Goal: Task Accomplishment & Management: Manage account settings

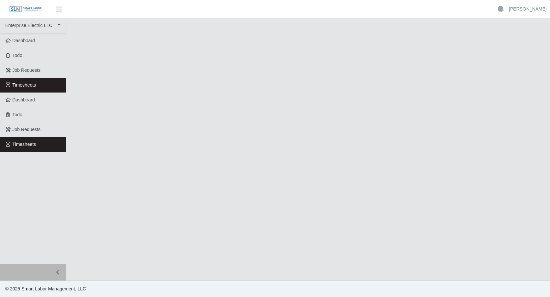
select select "***"
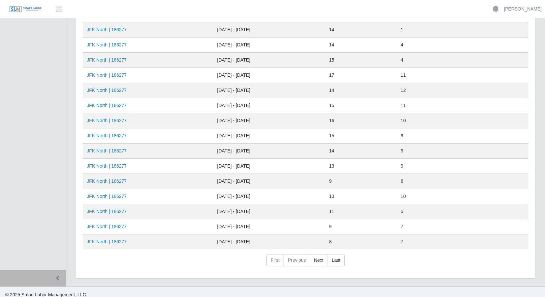
scroll to position [216, 0]
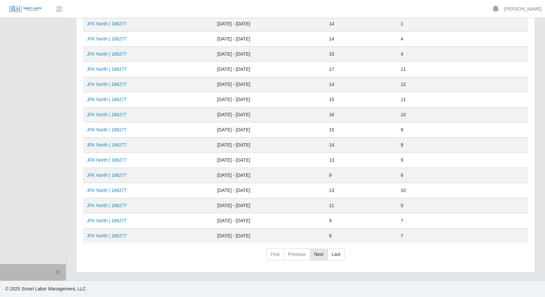
click at [317, 253] on link "Next" at bounding box center [319, 254] width 18 height 12
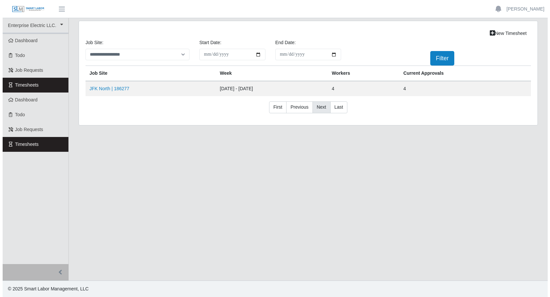
scroll to position [0, 0]
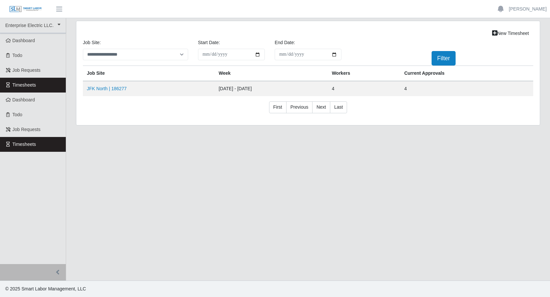
click at [56, 84] on link "Timesheets" at bounding box center [33, 85] width 66 height 15
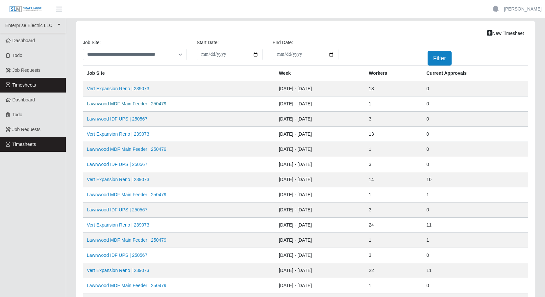
click at [126, 103] on link "Lawnwood MDF Main Feeder | 250479" at bounding box center [127, 103] width 80 height 5
click at [133, 147] on link "Lawnwood MDF Main Feeder | 250479" at bounding box center [127, 148] width 80 height 5
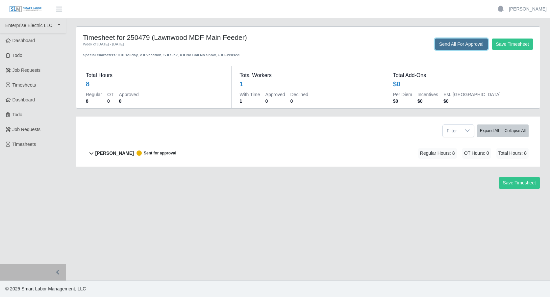
click at [447, 45] on button "Send All For Approval" at bounding box center [461, 43] width 53 height 11
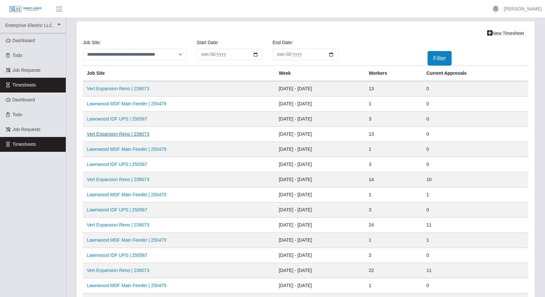
click at [126, 132] on link "Vert Expansion Reno | 239073" at bounding box center [118, 133] width 62 height 5
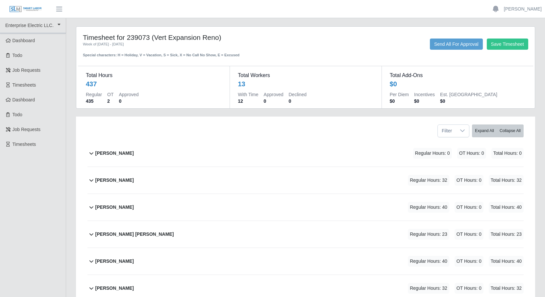
click at [93, 181] on icon at bounding box center [91, 180] width 8 height 8
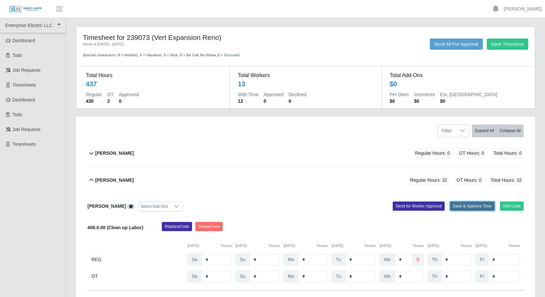
click at [461, 205] on button "Save & Approve Time" at bounding box center [472, 205] width 45 height 9
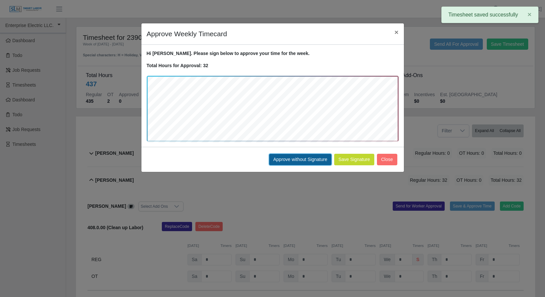
click at [308, 157] on button "Approve without Signature" at bounding box center [300, 160] width 62 height 12
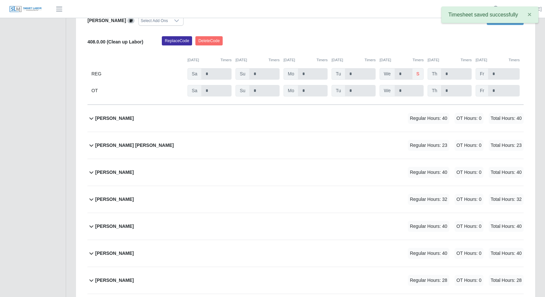
scroll to position [197, 0]
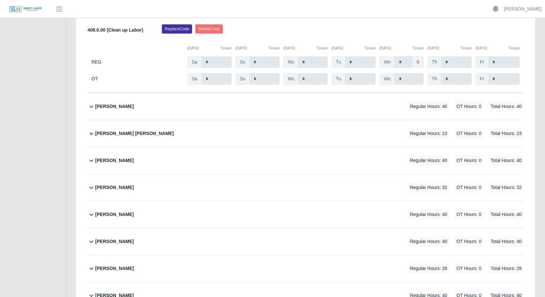
click at [92, 105] on icon at bounding box center [91, 106] width 8 height 8
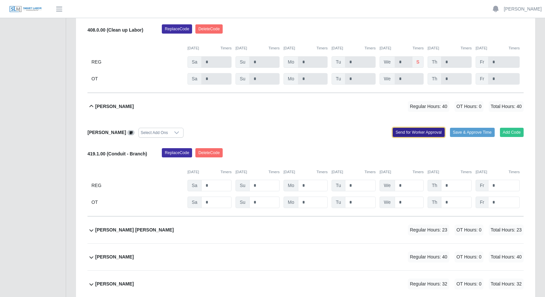
click at [410, 130] on button "Send for Worker Approval" at bounding box center [419, 132] width 52 height 9
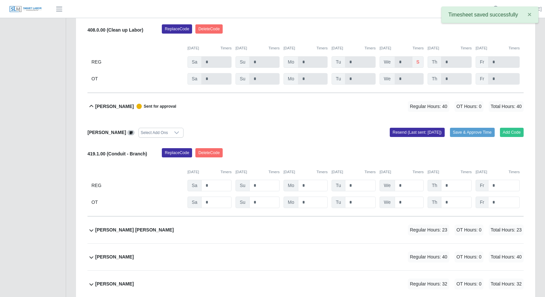
click at [91, 229] on icon at bounding box center [91, 230] width 8 height 8
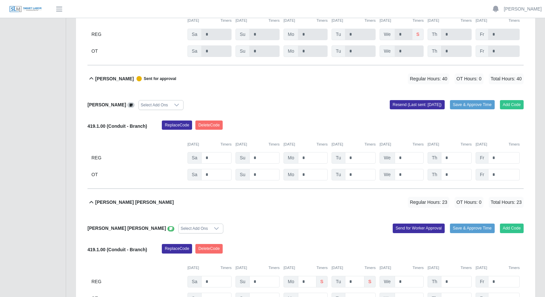
scroll to position [263, 0]
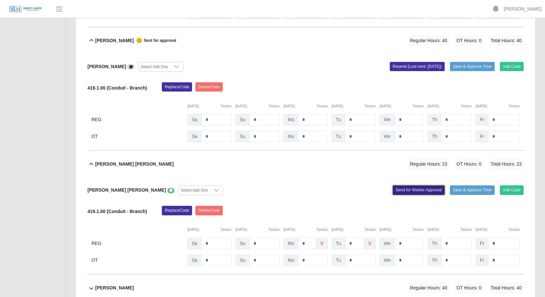
click at [414, 188] on button "Send for Worker Approval" at bounding box center [419, 189] width 52 height 9
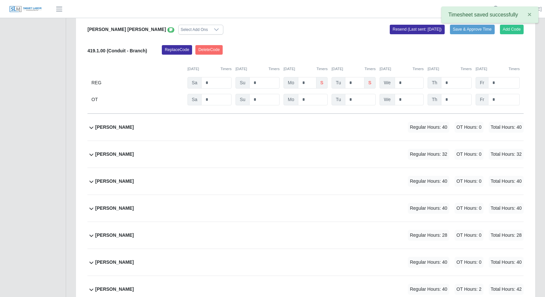
scroll to position [427, 0]
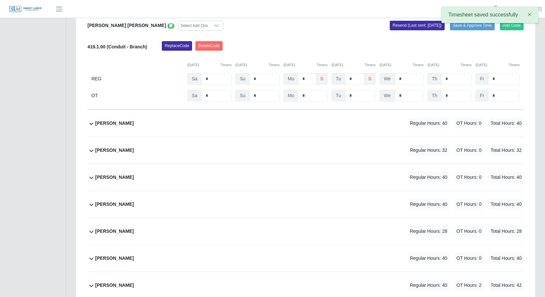
click at [92, 123] on icon at bounding box center [91, 123] width 8 height 8
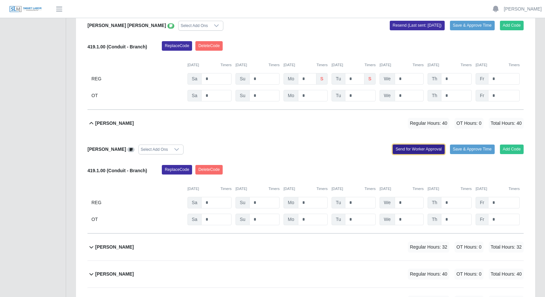
click at [412, 149] on button "Send for Worker Approval" at bounding box center [419, 148] width 52 height 9
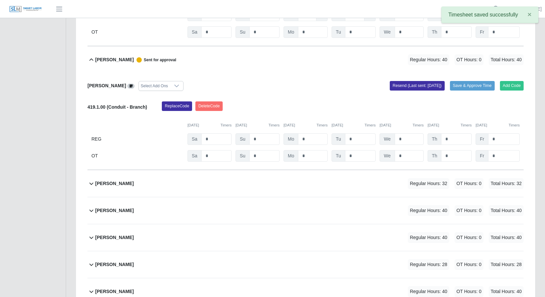
scroll to position [493, 0]
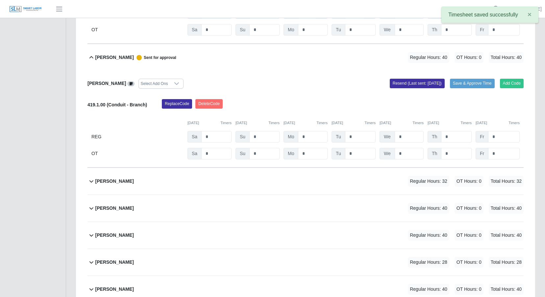
click at [89, 180] on icon at bounding box center [91, 181] width 8 height 8
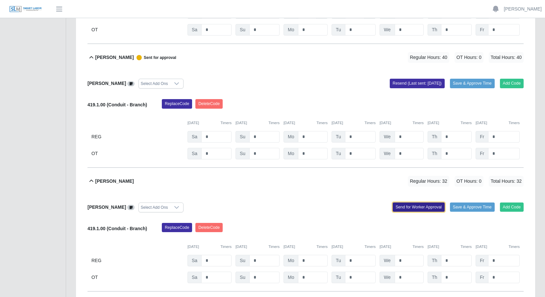
click at [398, 205] on button "Send for Worker Approval" at bounding box center [419, 206] width 52 height 9
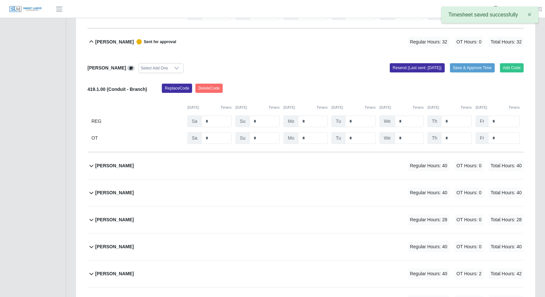
scroll to position [658, 0]
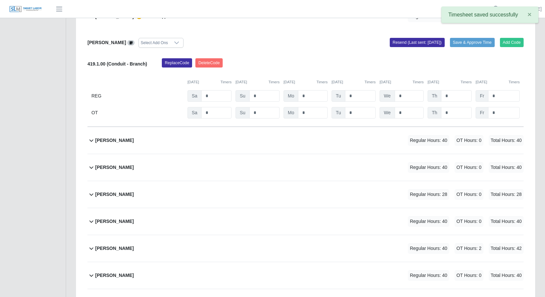
click at [88, 141] on icon at bounding box center [91, 140] width 8 height 8
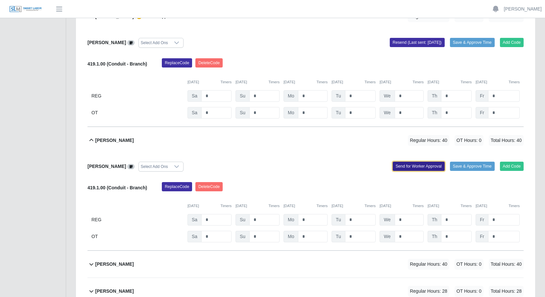
click at [414, 167] on button "Send for Worker Approval" at bounding box center [419, 165] width 52 height 9
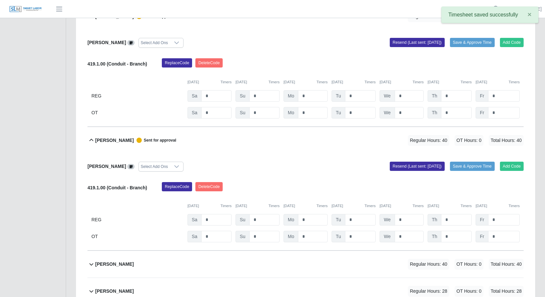
click at [91, 264] on icon at bounding box center [91, 264] width 8 height 8
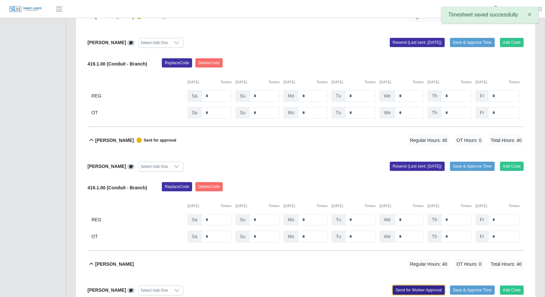
click at [408, 287] on button "Send for Worker Approval" at bounding box center [419, 289] width 52 height 9
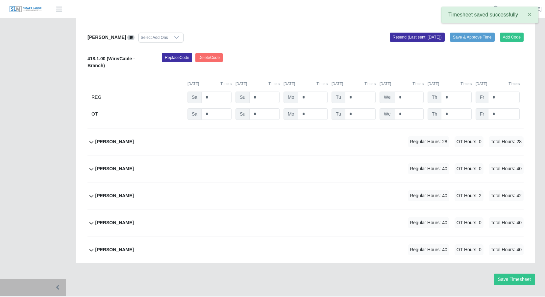
scroll to position [925, 0]
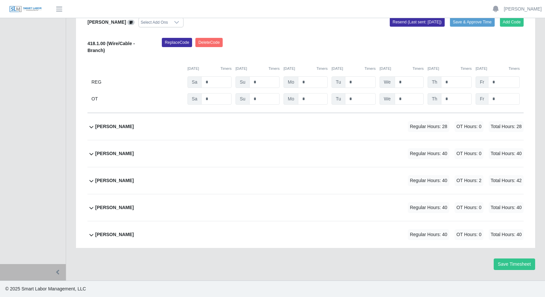
click at [92, 154] on icon at bounding box center [91, 154] width 8 height 8
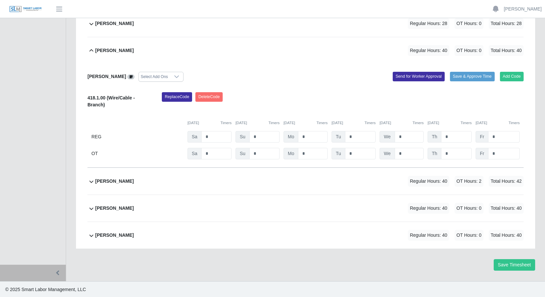
scroll to position [1029, 0]
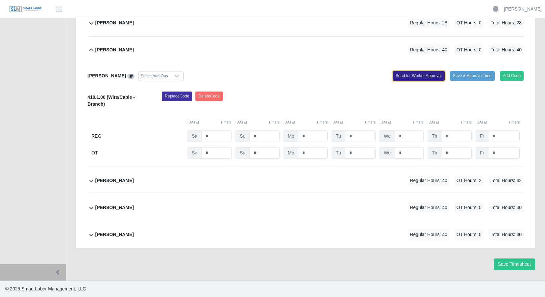
click at [402, 74] on button "Send for Worker Approval" at bounding box center [419, 75] width 52 height 9
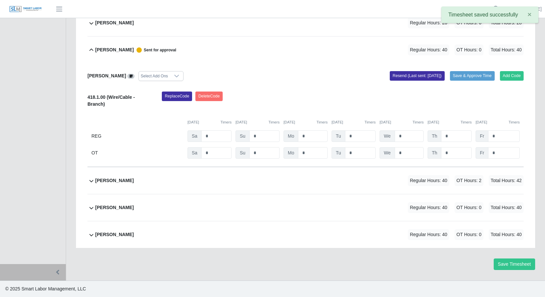
click at [92, 180] on icon at bounding box center [91, 181] width 8 height 8
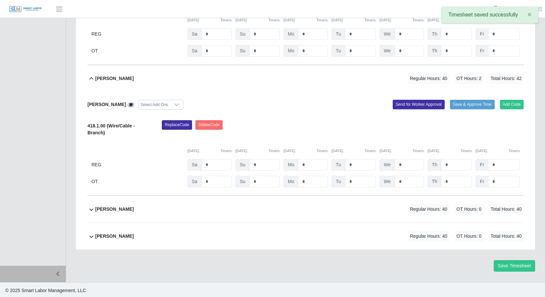
scroll to position [1132, 0]
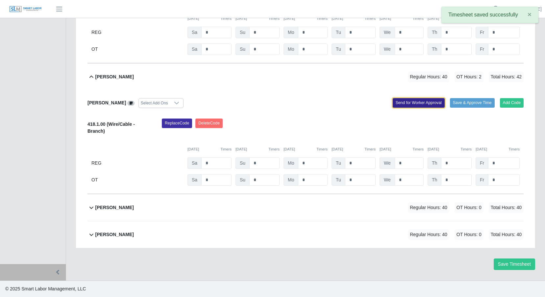
click at [414, 101] on button "Send for Worker Approval" at bounding box center [419, 102] width 52 height 9
click at [90, 207] on icon at bounding box center [91, 207] width 4 height 2
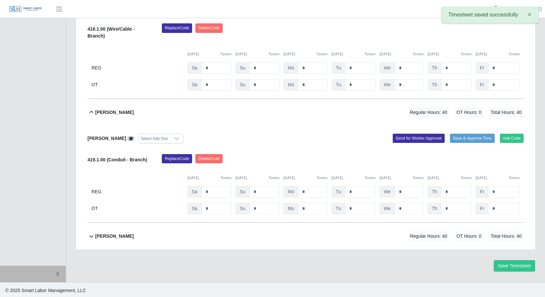
scroll to position [1229, 0]
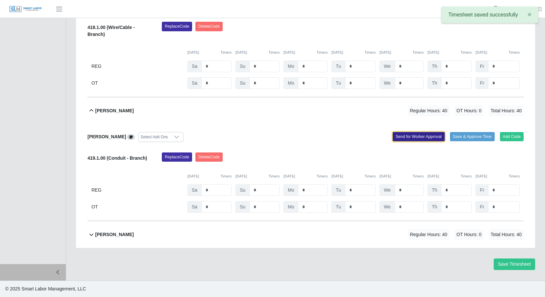
click at [415, 134] on button "Send for Worker Approval" at bounding box center [419, 136] width 52 height 9
click at [90, 233] on icon at bounding box center [91, 234] width 8 height 8
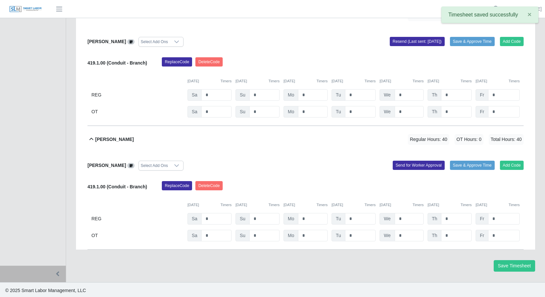
scroll to position [1326, 0]
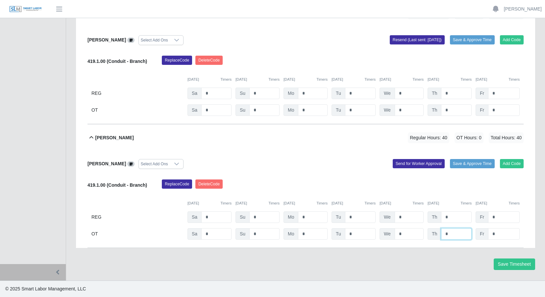
click at [451, 232] on input "*" at bounding box center [456, 234] width 31 height 12
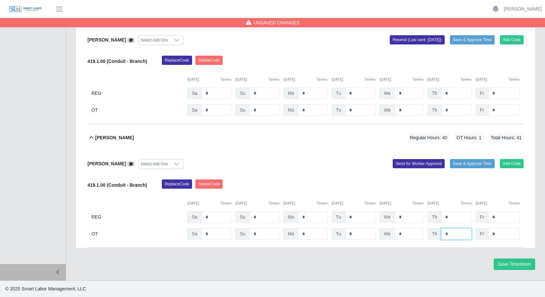
type input "*"
click at [408, 234] on input "*" at bounding box center [409, 234] width 29 height 12
click at [414, 164] on button "Send for Worker Approval" at bounding box center [419, 163] width 52 height 9
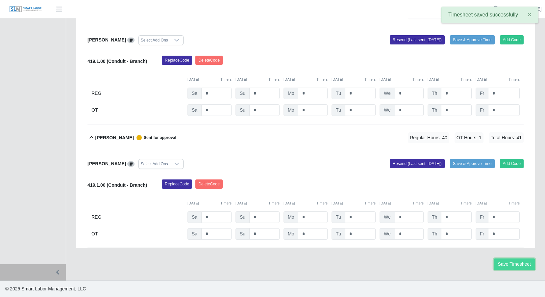
click at [511, 262] on button "Save Timesheet" at bounding box center [514, 264] width 41 height 12
